Goal: Task Accomplishment & Management: Use online tool/utility

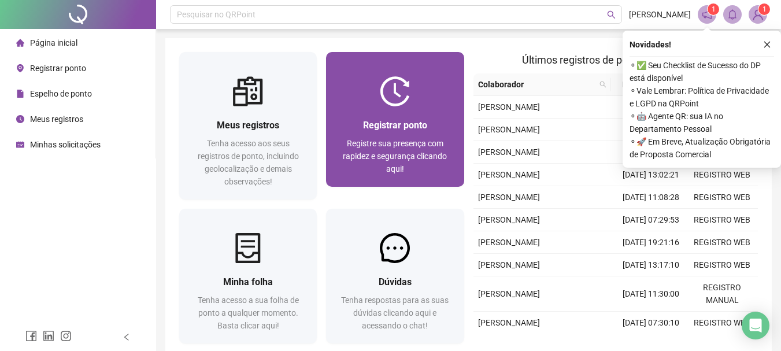
click at [366, 158] on span "Registre sua presença com rapidez e segurança clicando aqui!" at bounding box center [395, 156] width 104 height 35
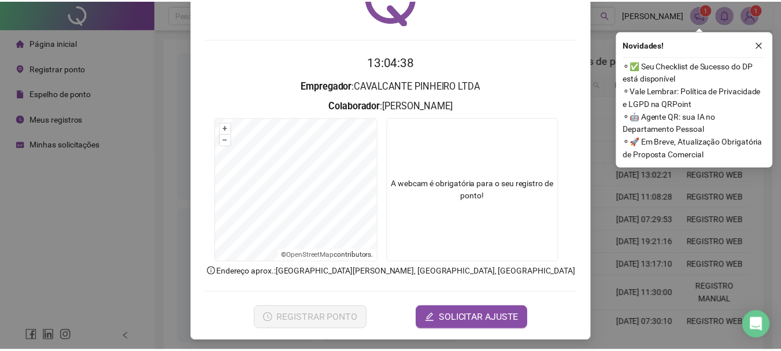
scroll to position [75, 0]
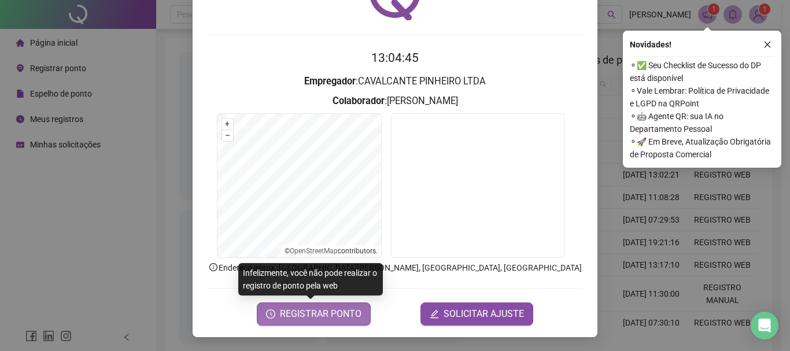
click at [327, 316] on span "REGISTRAR PONTO" at bounding box center [321, 314] width 82 height 14
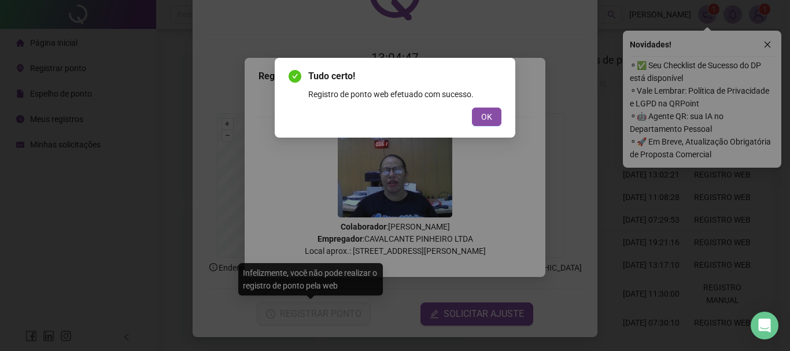
click at [471, 114] on div "OK" at bounding box center [395, 117] width 213 height 19
click at [481, 118] on button "OK" at bounding box center [486, 117] width 29 height 19
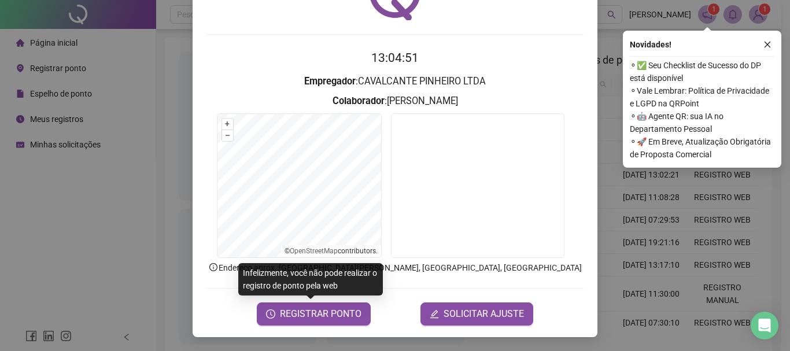
click at [88, 17] on div "Registro de ponto web 13:04:51 Empregador : CAVALCANTE PINHEIRO LTDA Colaborado…" at bounding box center [395, 175] width 790 height 351
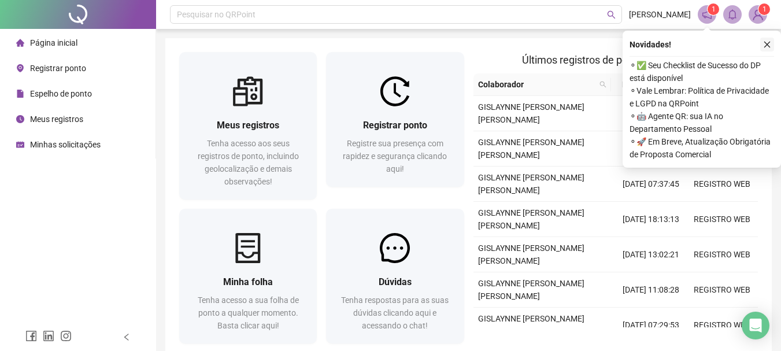
click at [773, 44] on button "button" at bounding box center [767, 45] width 14 height 14
